Goal: Information Seeking & Learning: Learn about a topic

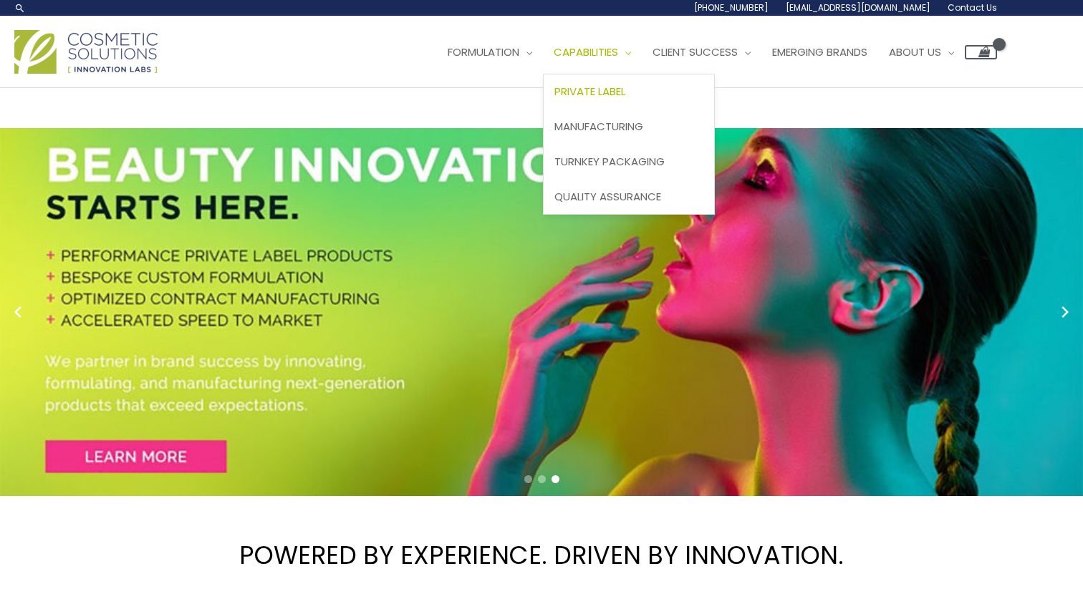
click at [625, 93] on span "Private Label" at bounding box center [589, 91] width 71 height 15
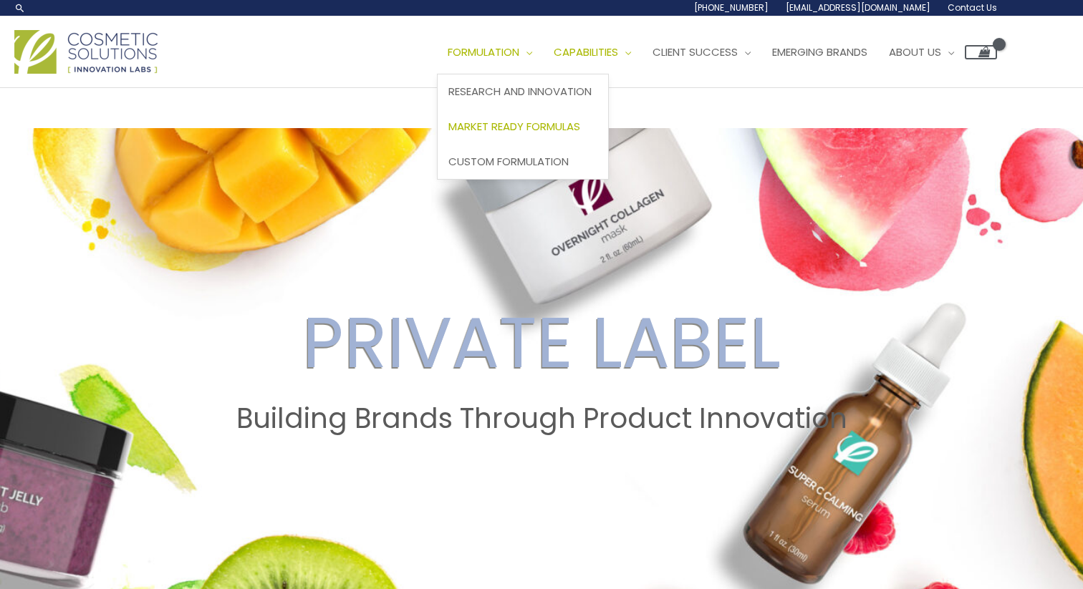
click at [534, 130] on span "Market Ready Formulas" at bounding box center [514, 126] width 132 height 15
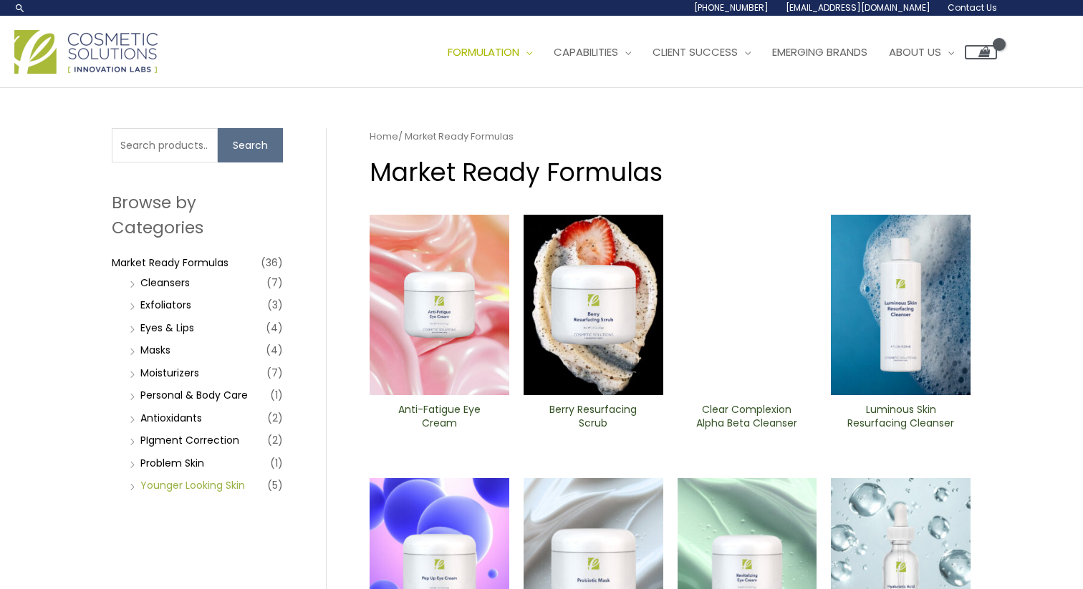
click at [180, 486] on link "Younger Looking Skin" at bounding box center [192, 485] width 105 height 14
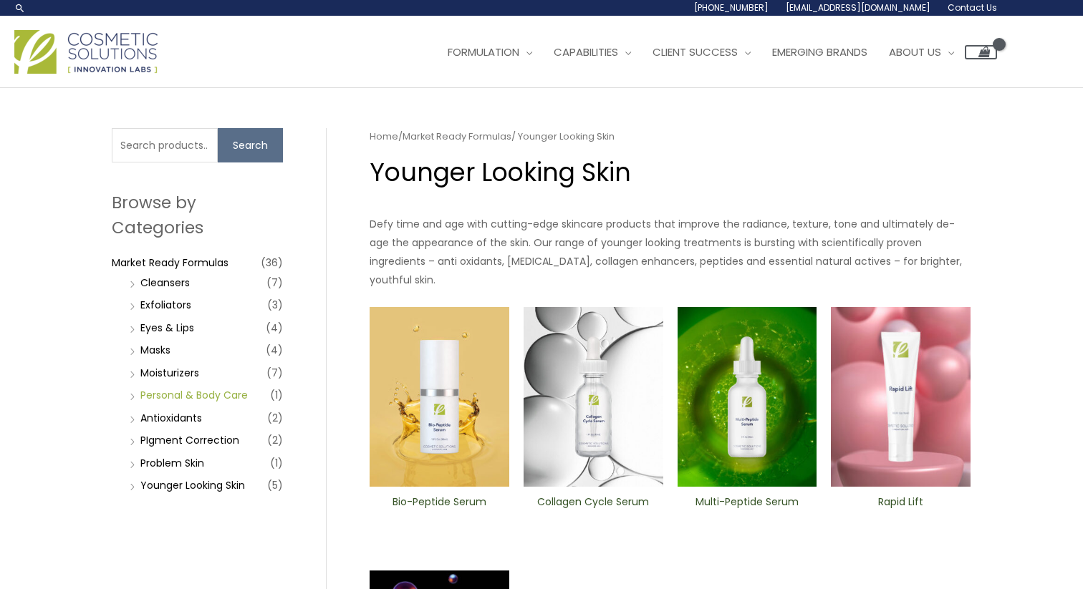
click at [167, 398] on link "Personal & Body Care" at bounding box center [193, 395] width 107 height 14
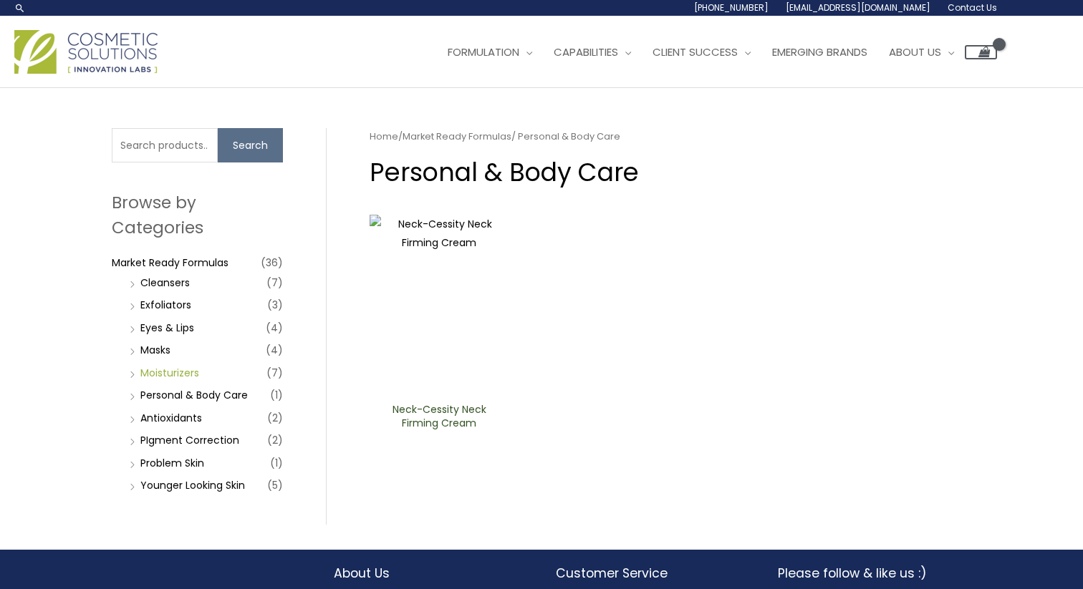
click at [165, 372] on link "Moisturizers" at bounding box center [169, 373] width 59 height 14
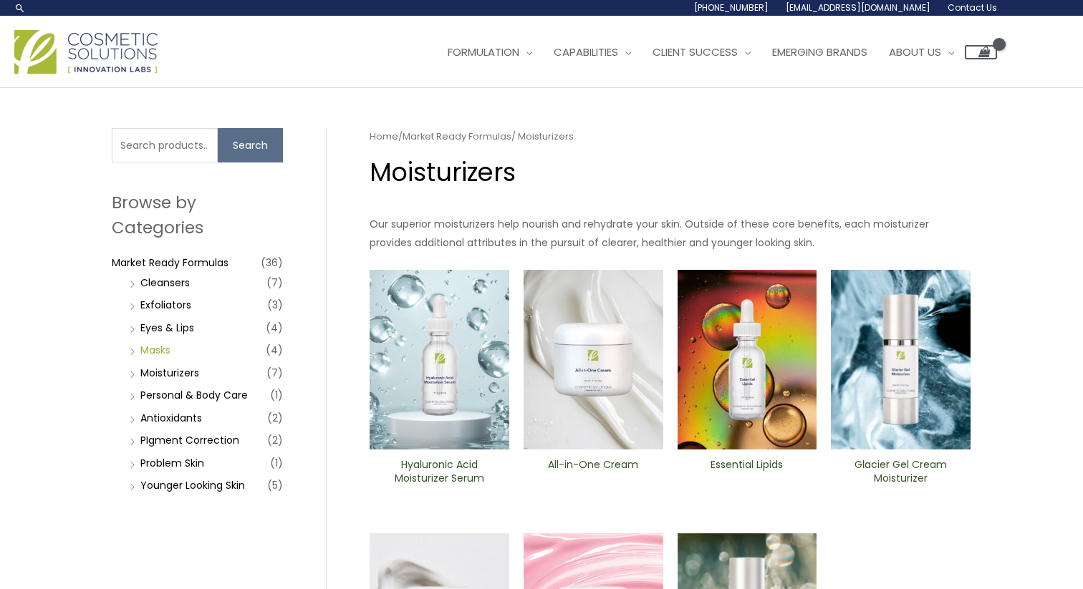
click at [161, 351] on link "Masks" at bounding box center [155, 350] width 30 height 14
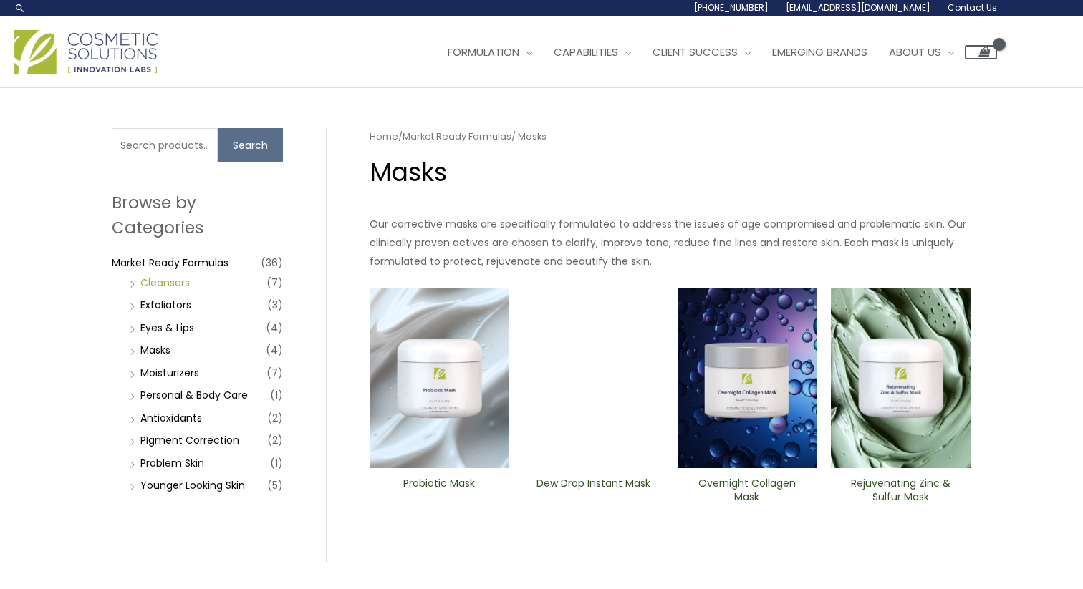
click at [172, 282] on link "Cleansers" at bounding box center [164, 283] width 49 height 14
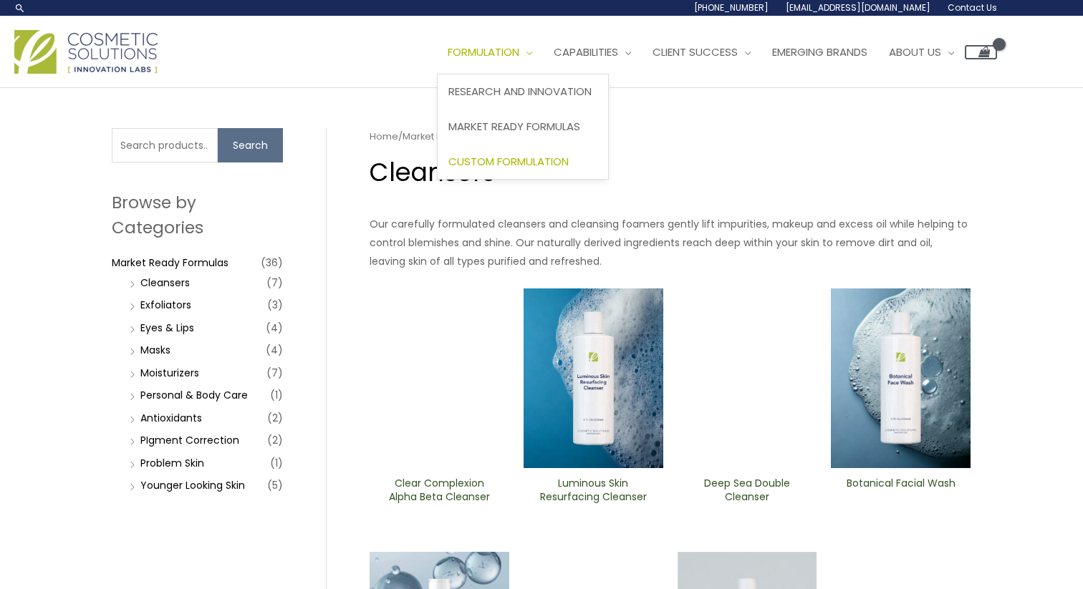
click at [555, 155] on span "Custom Formulation" at bounding box center [508, 161] width 120 height 15
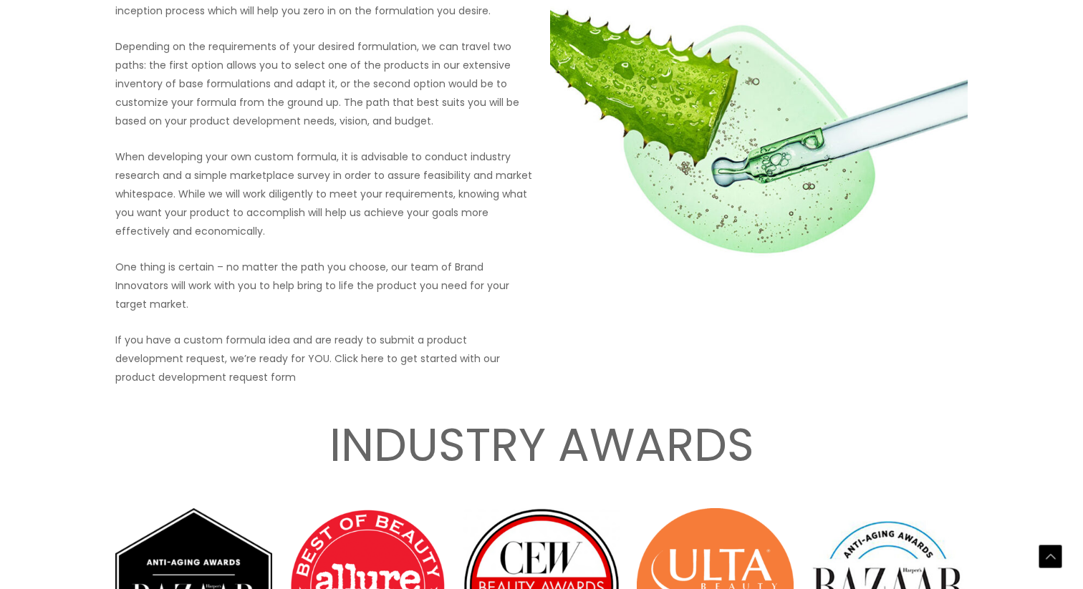
scroll to position [1892, 0]
